Goal: Task Accomplishment & Management: Manage account settings

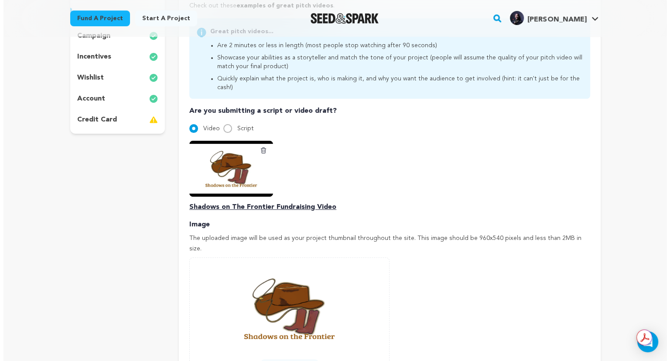
scroll to position [308, 0]
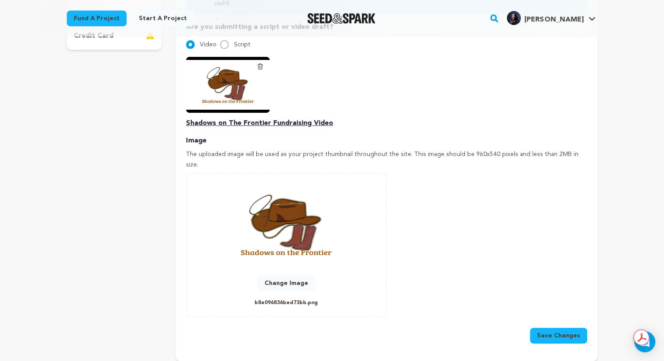
click at [275, 275] on button "Change Image" at bounding box center [287, 283] width 58 height 16
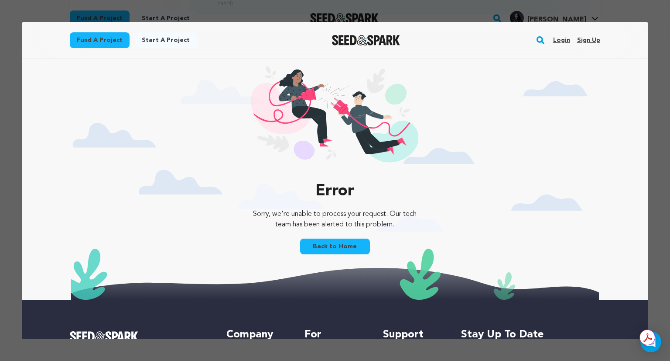
scroll to position [0, 0]
click at [555, 43] on link "Login" at bounding box center [561, 40] width 17 height 14
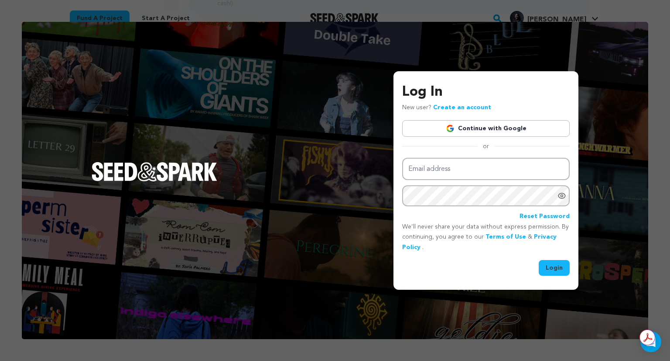
click at [503, 137] on div "Log In New user? Create an account Continue with Google or Email address Passwo…" at bounding box center [486, 179] width 168 height 194
click at [487, 124] on link "Continue with Google" at bounding box center [486, 128] width 168 height 17
click at [490, 130] on link "Continue with Google" at bounding box center [486, 128] width 168 height 17
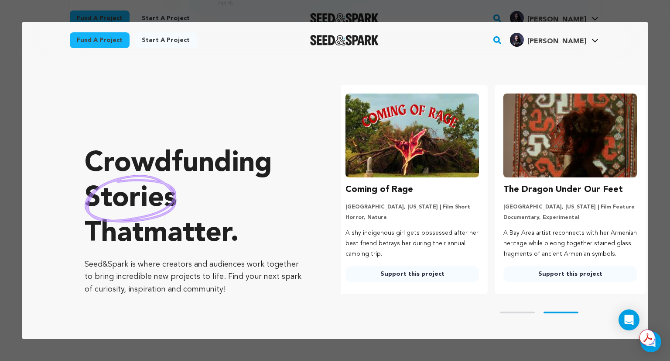
scroll to position [0, 163]
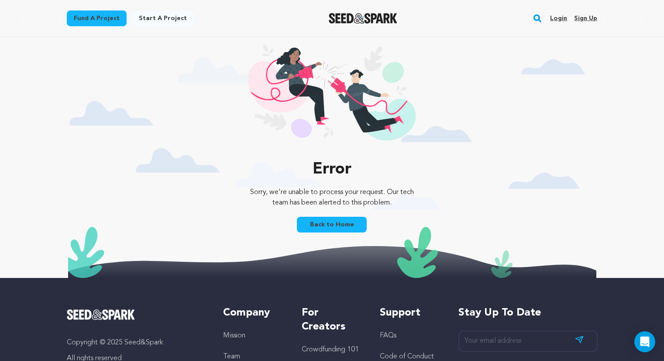
scroll to position [141, 0]
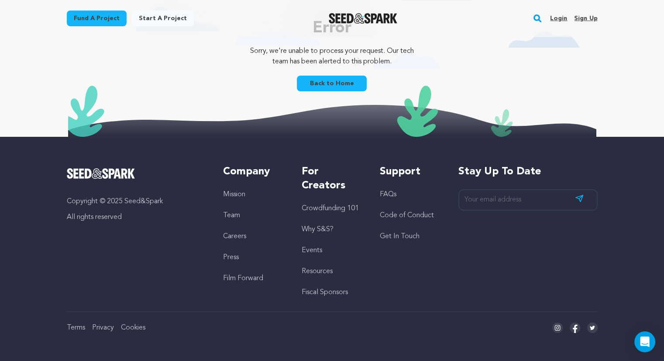
click at [569, 20] on div "Login Sign up" at bounding box center [570, 18] width 54 height 23
click at [563, 19] on link "Login" at bounding box center [558, 18] width 17 height 14
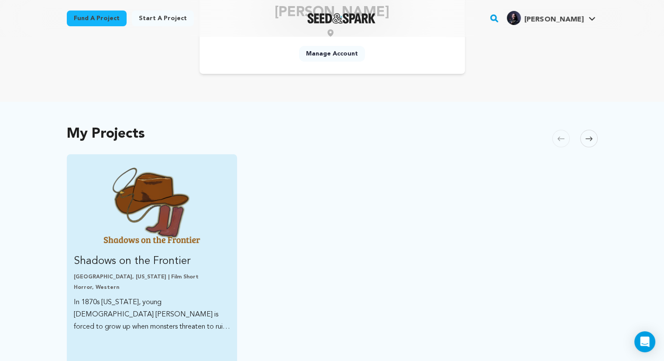
scroll to position [164, 0]
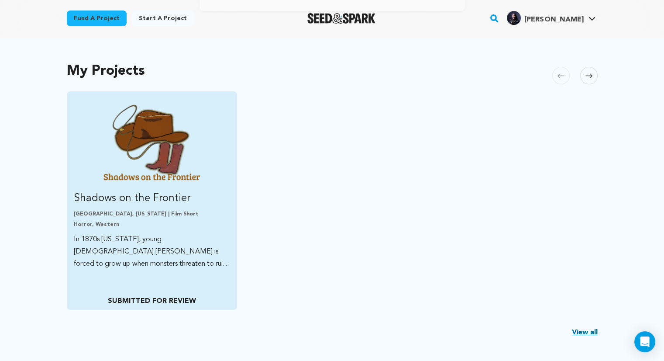
click at [178, 216] on p "Los Angeles, California | Film Short" at bounding box center [152, 213] width 157 height 7
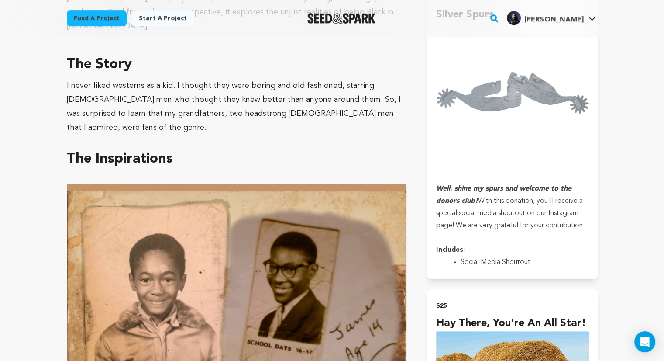
scroll to position [403, 0]
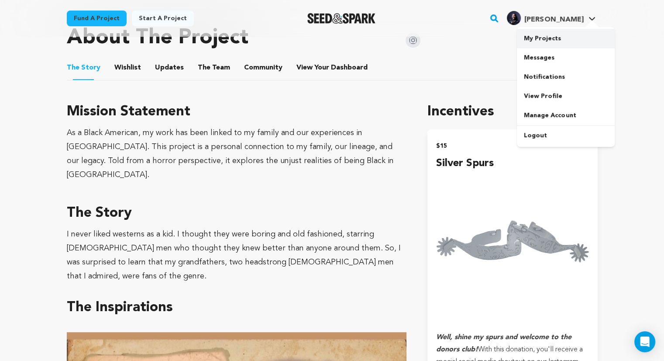
click at [560, 39] on link "My Projects" at bounding box center [566, 38] width 98 height 19
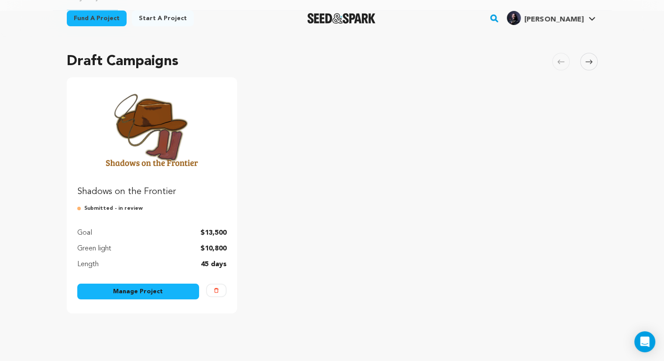
scroll to position [51, 0]
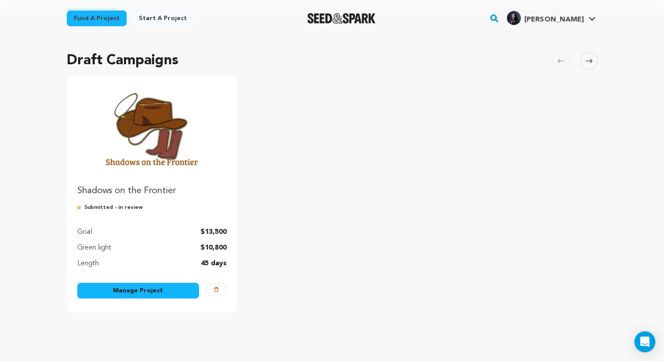
click at [165, 289] on link "Manage Project" at bounding box center [138, 290] width 122 height 16
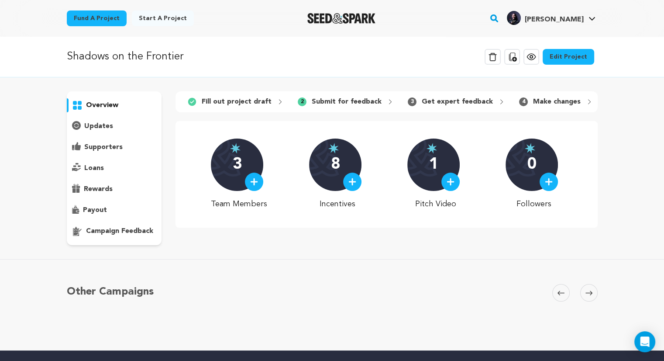
click at [569, 48] on div "Delete Campaign Copy public preview link View project Edit Project View more op…" at bounding box center [541, 56] width 113 height 23
click at [568, 52] on link "Edit Project" at bounding box center [569, 57] width 52 height 16
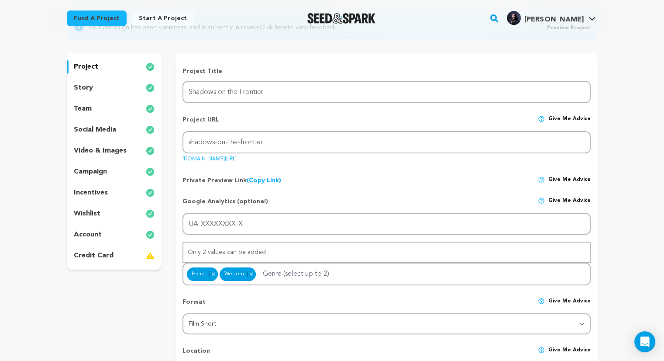
scroll to position [89, 0]
click at [112, 156] on div "video & images" at bounding box center [114, 150] width 95 height 14
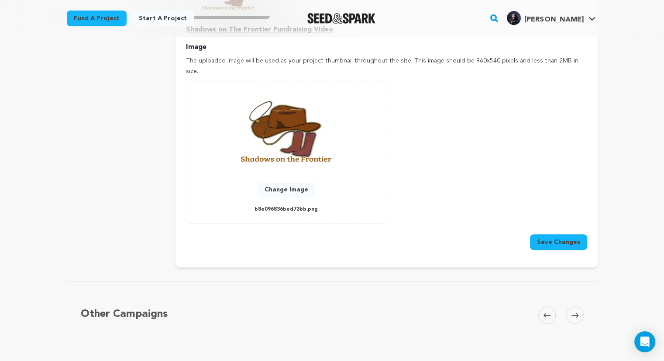
scroll to position [402, 0]
click at [291, 182] on button "Change Image" at bounding box center [287, 190] width 58 height 16
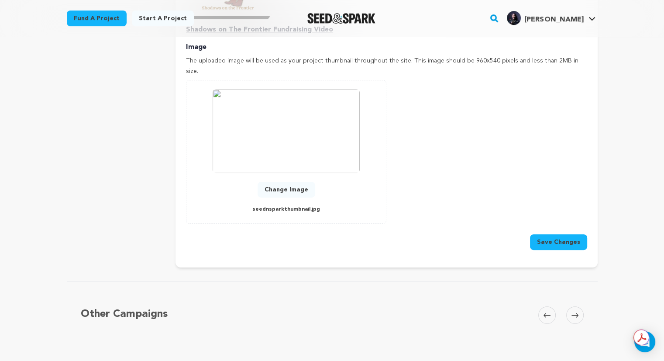
click at [559, 234] on button "Save Changes" at bounding box center [558, 242] width 57 height 16
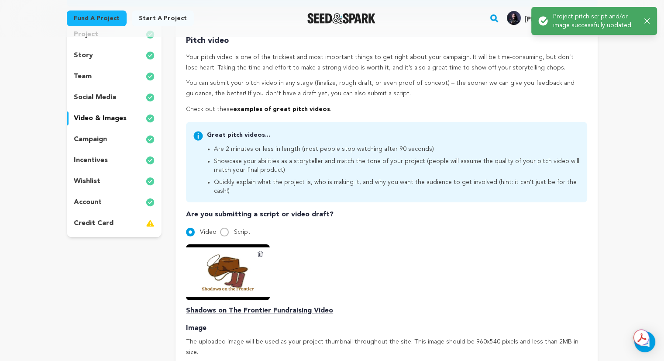
scroll to position [0, 0]
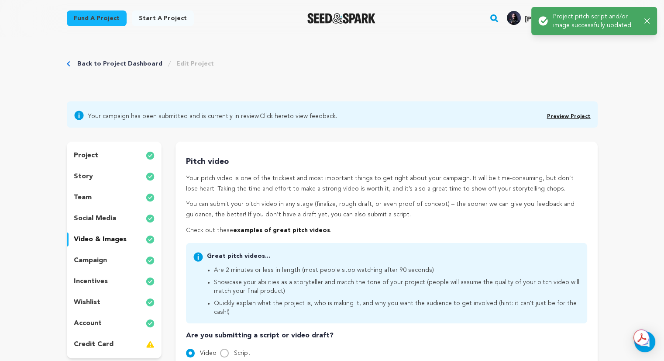
click at [648, 17] on div "Success: Info: Warning: Error: Project pitch script and/or image successfully u…" at bounding box center [594, 20] width 112 height 17
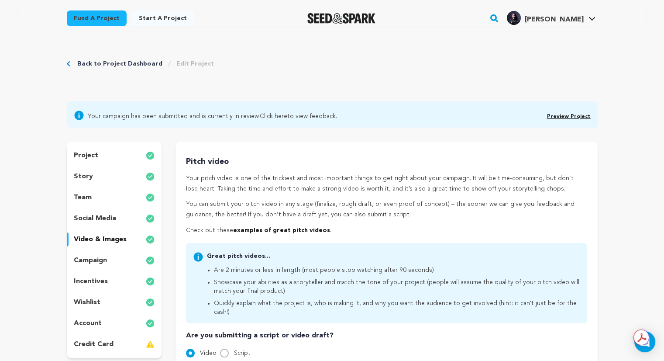
click at [567, 119] on span "Preview Project" at bounding box center [569, 115] width 44 height 10
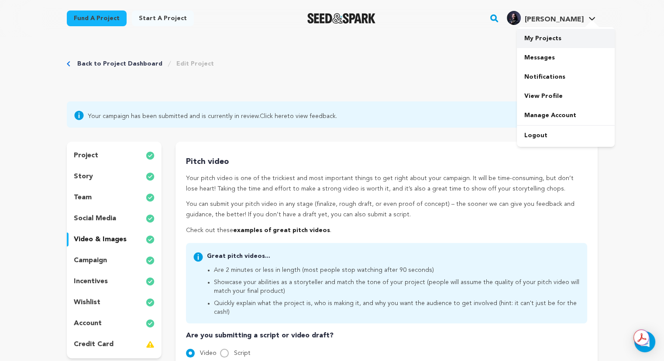
click at [548, 39] on link "My Projects" at bounding box center [566, 38] width 98 height 19
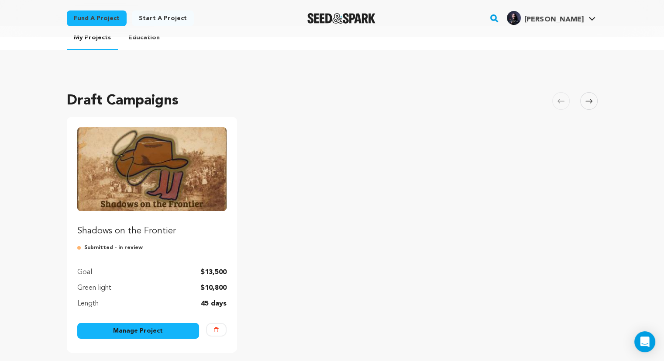
scroll to position [8, 0]
